Goal: Check status: Check status

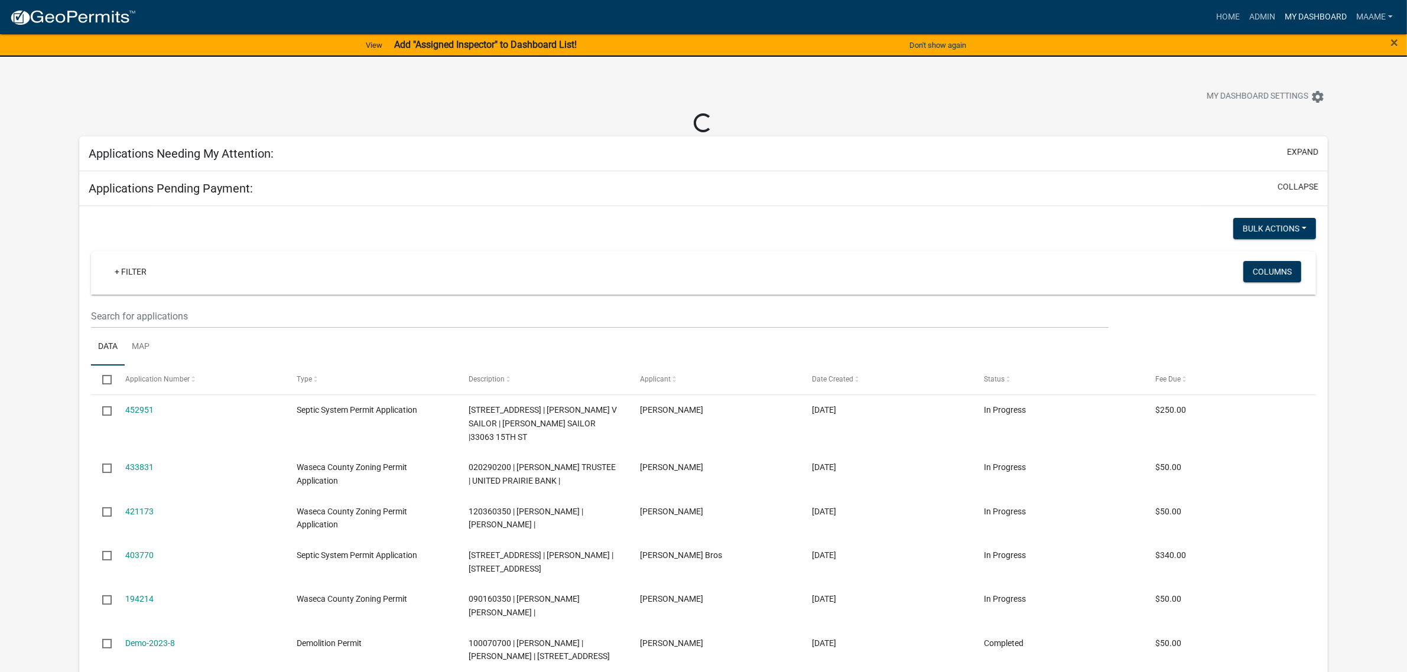
click at [1290, 12] on link "My Dashboard" at bounding box center [1315, 17] width 71 height 22
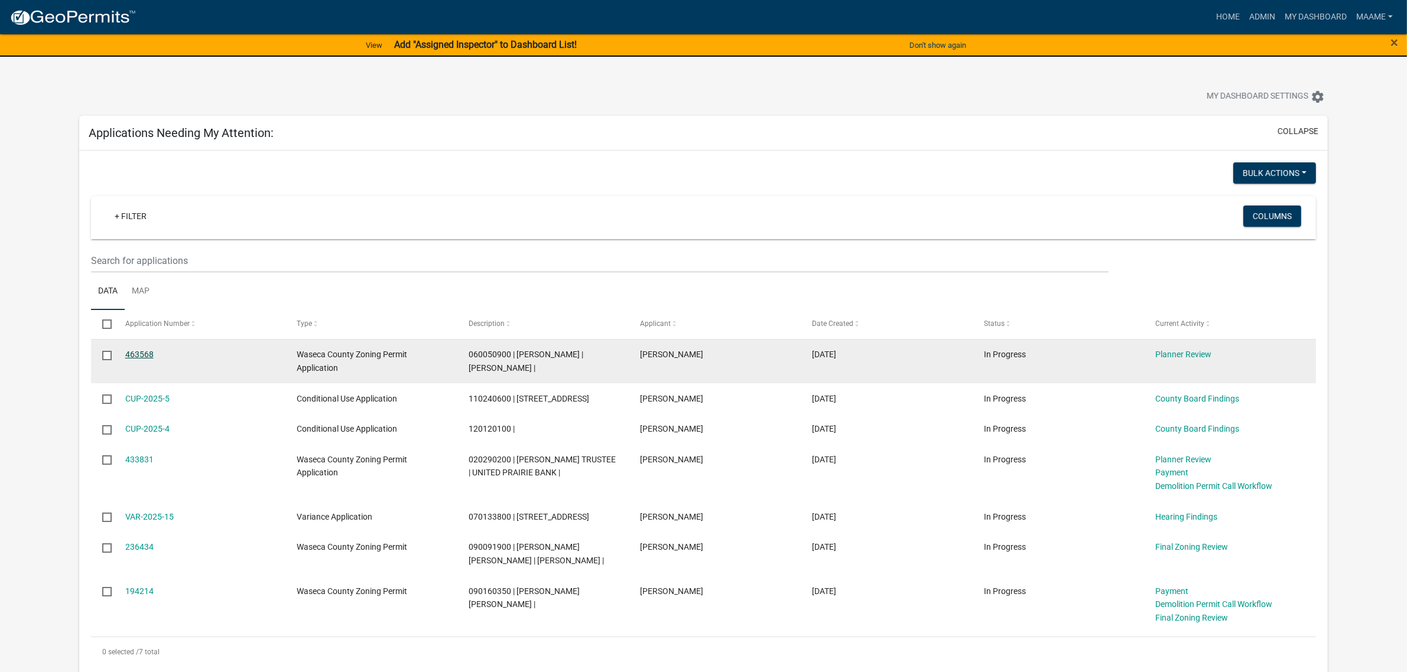
click at [142, 353] on link "463568" at bounding box center [139, 354] width 28 height 9
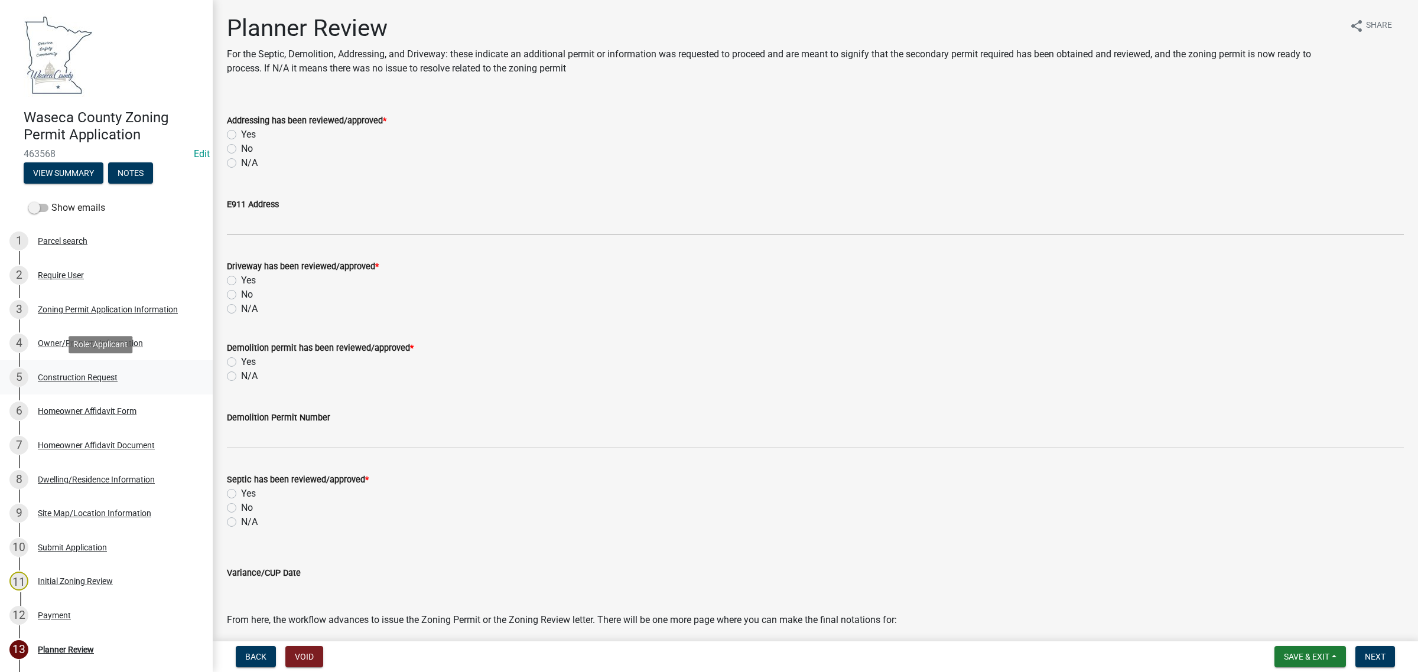
click at [78, 377] on div "Construction Request" at bounding box center [78, 377] width 80 height 8
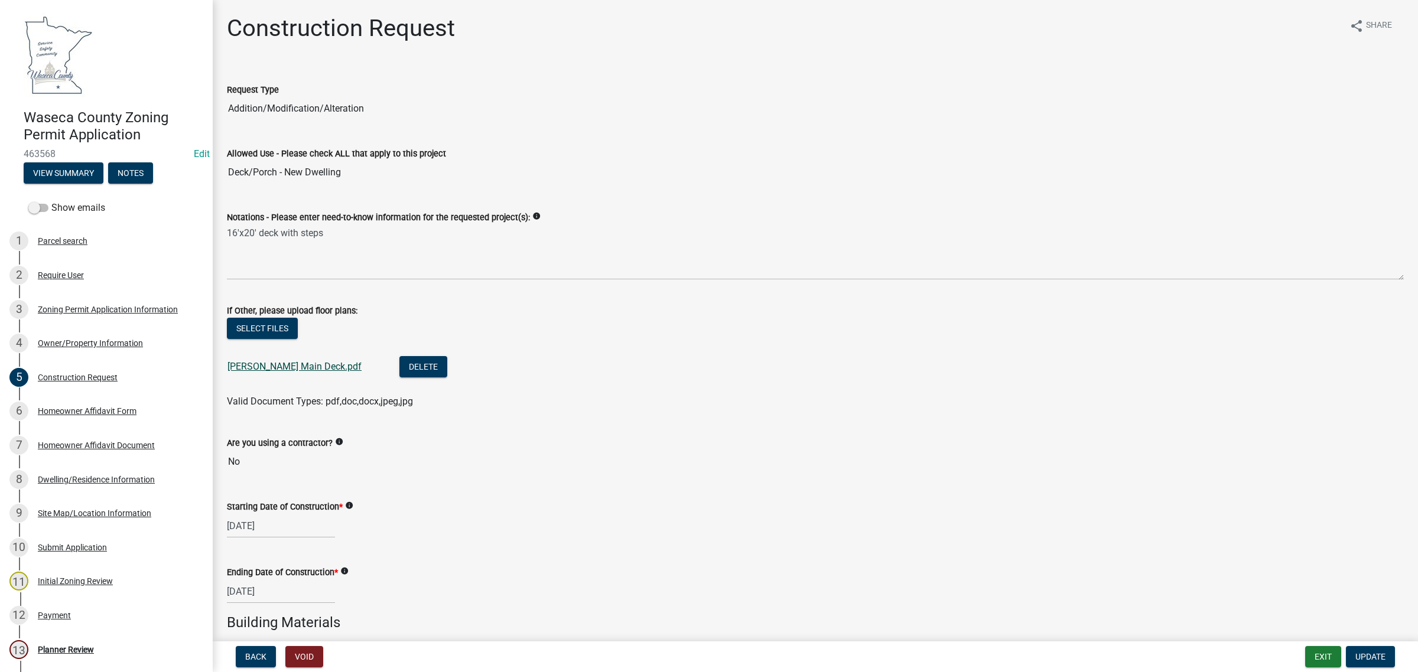
click at [266, 362] on link "[PERSON_NAME] Main Deck.pdf" at bounding box center [294, 366] width 134 height 11
click at [65, 511] on div "Site Map/Location Information" at bounding box center [94, 513] width 113 height 8
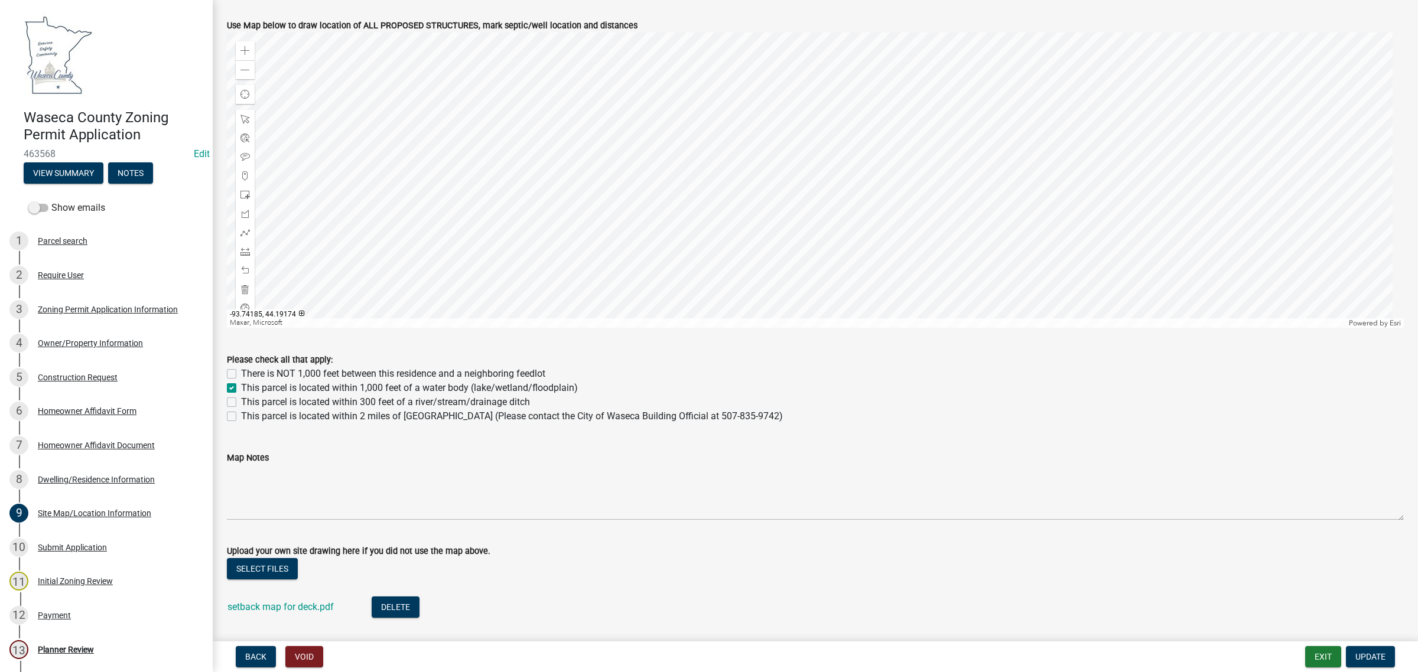
scroll to position [586, 0]
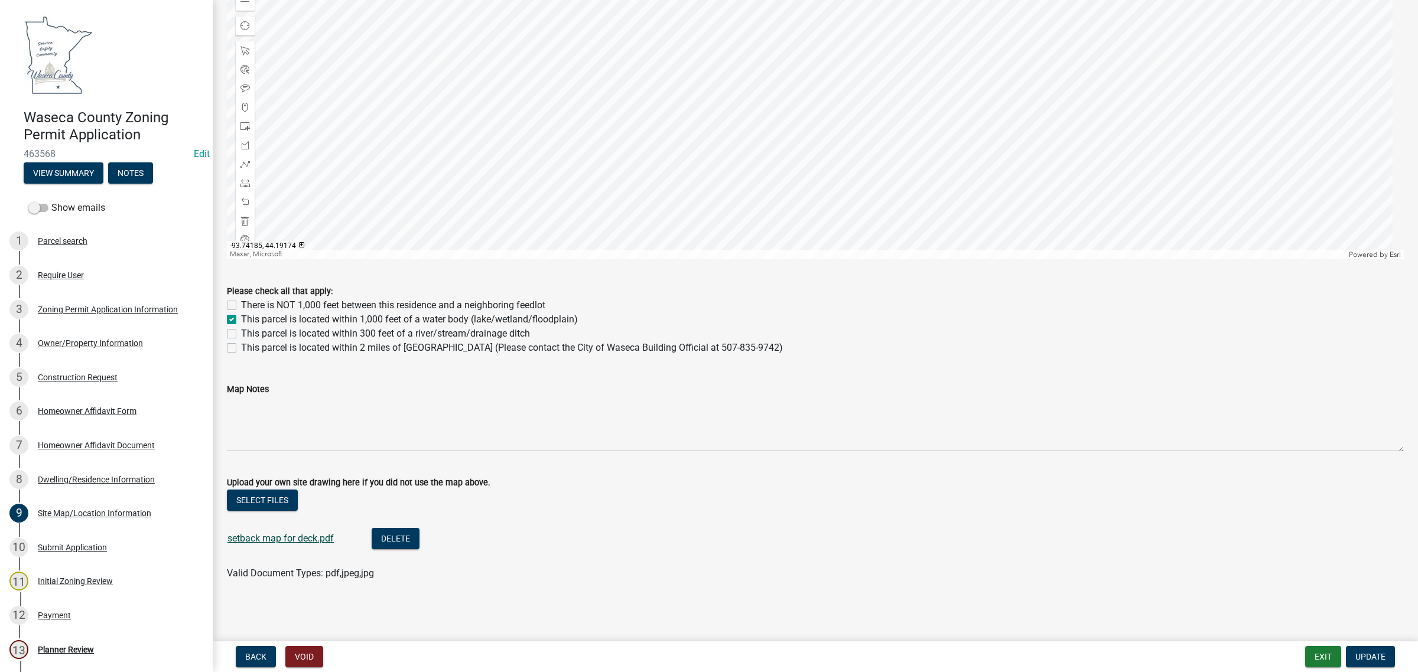
click at [268, 539] on link "setback map for deck.pdf" at bounding box center [280, 538] width 106 height 11
